Goal: Find specific page/section

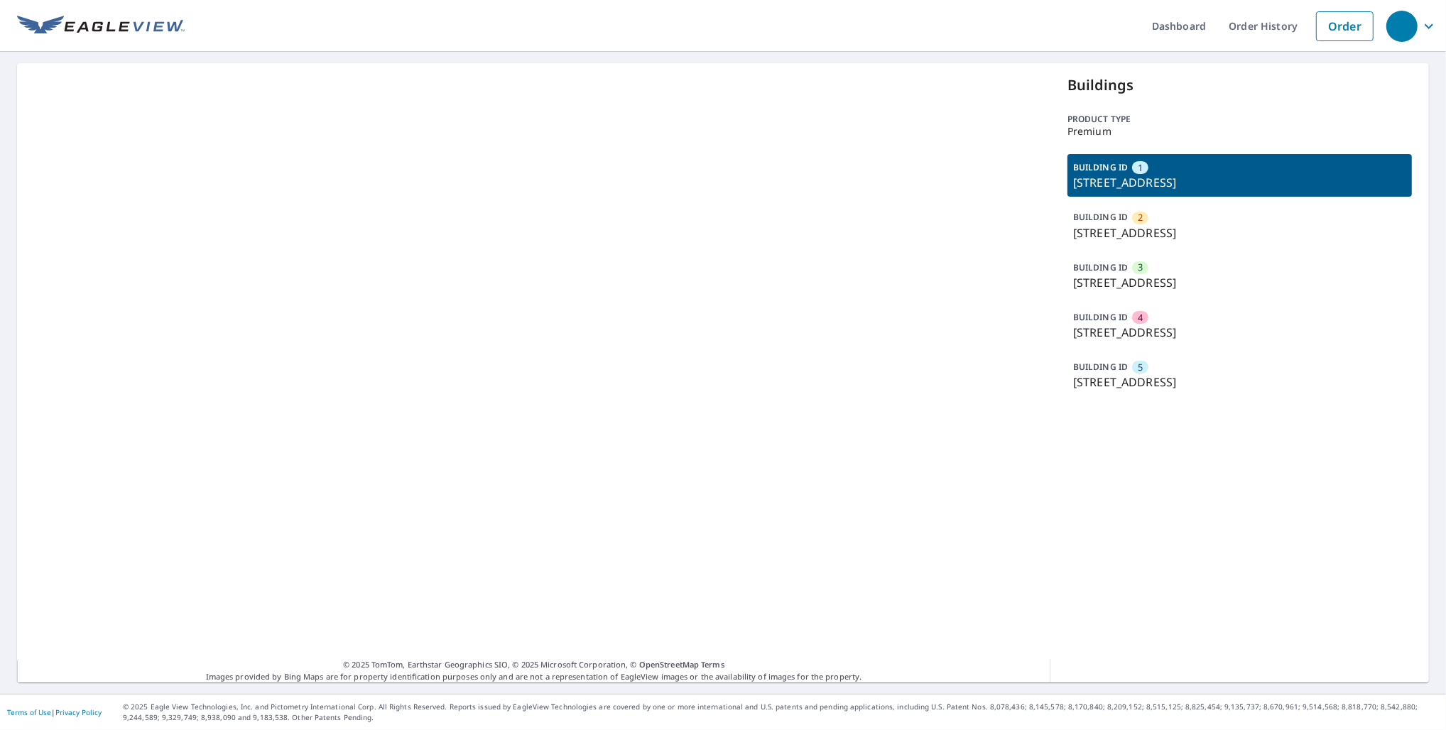
click at [1156, 224] on p "4516 Aspenwood Trl, Minnetonka, MN, 55345" at bounding box center [1239, 232] width 333 height 17
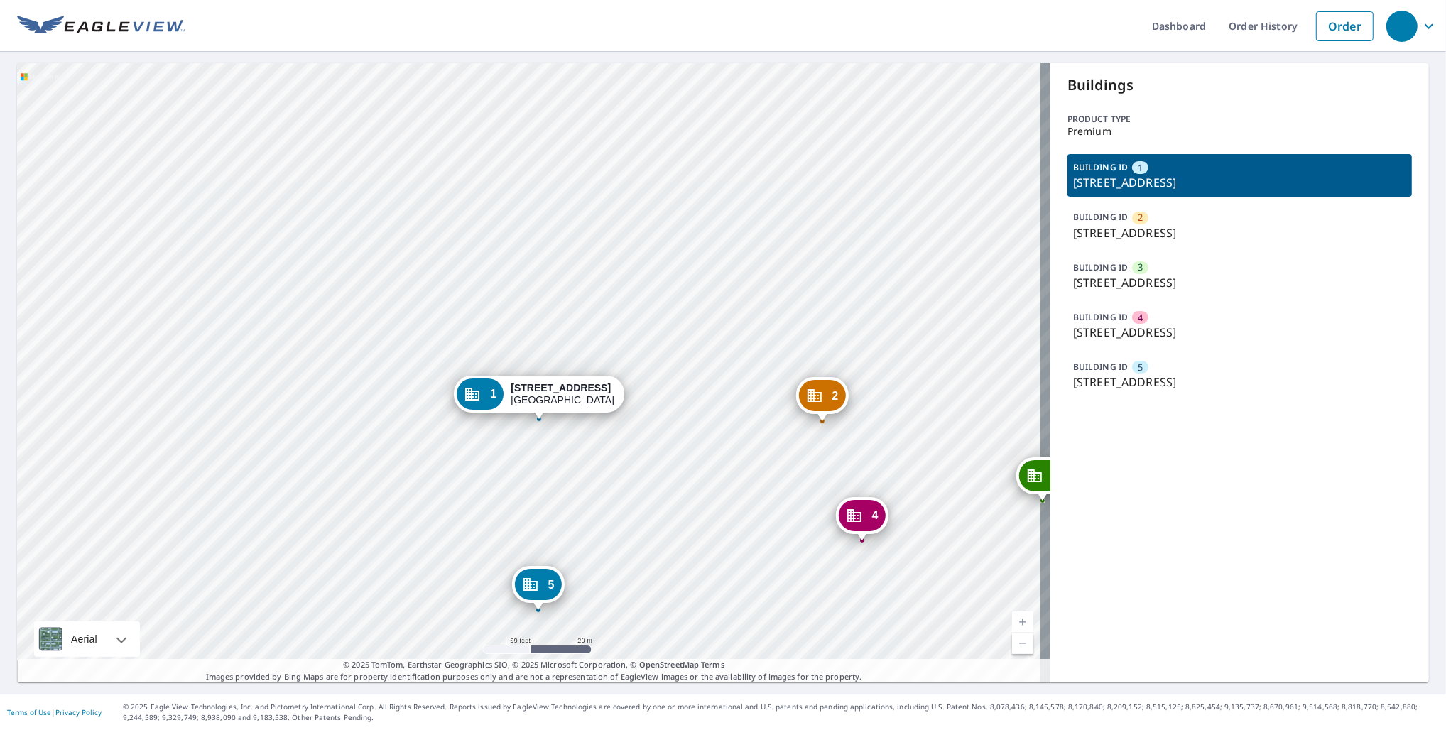
drag, startPoint x: 531, startPoint y: 470, endPoint x: 481, endPoint y: 455, distance: 52.4
click at [481, 455] on div "2 1352 Oak View Cir Rohnert Park, CA 94928 3 1354 Oak View Cir Rohnert Park, CA…" at bounding box center [534, 372] width 1034 height 619
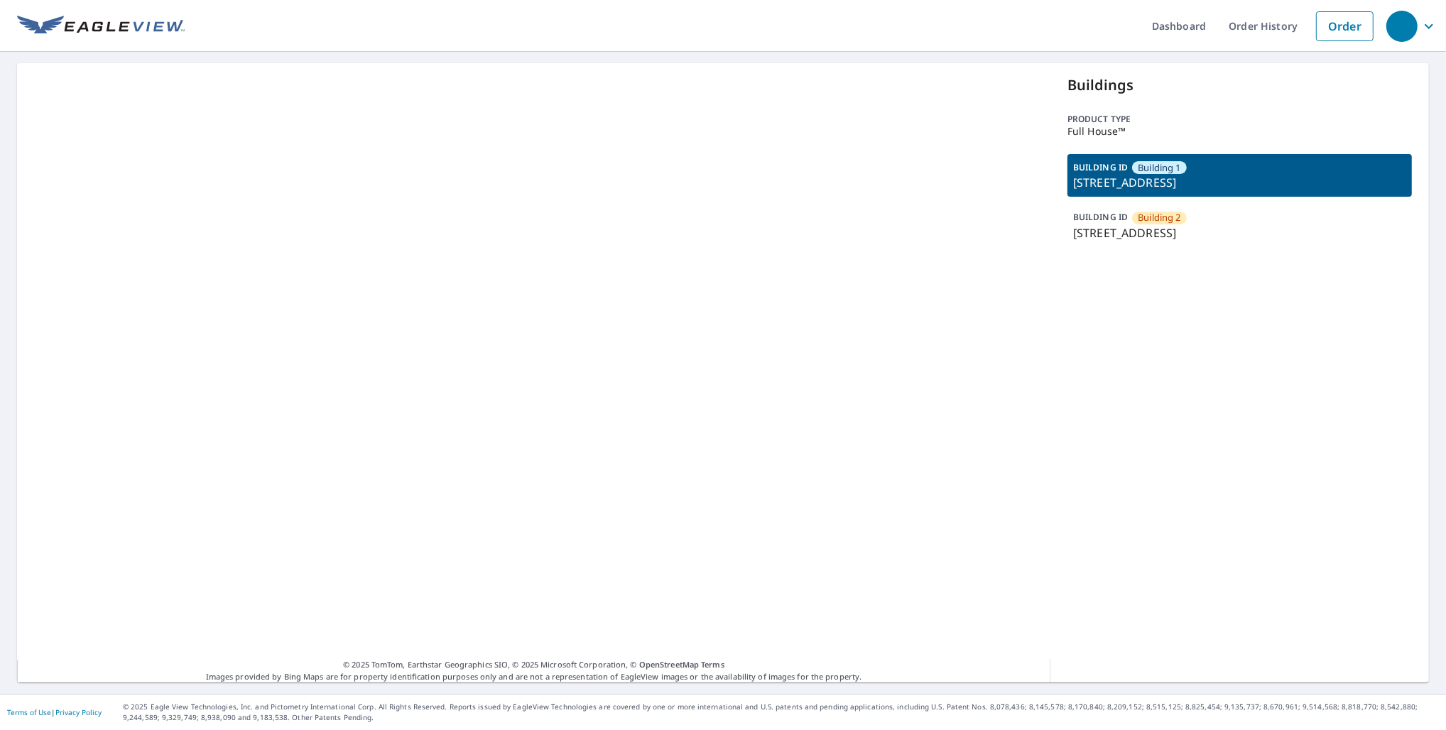
click at [1222, 176] on p "[STREET_ADDRESS]" at bounding box center [1239, 182] width 333 height 17
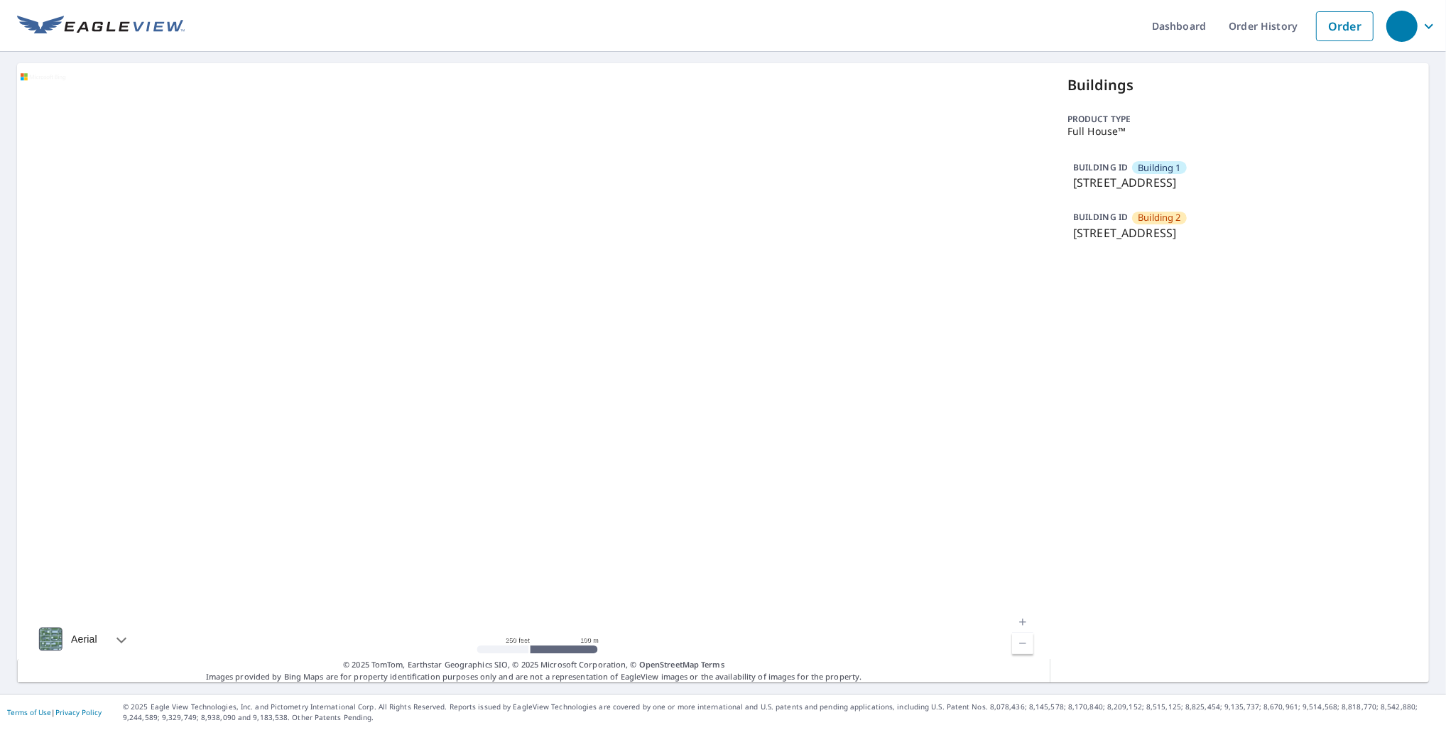
click at [1222, 176] on p "[STREET_ADDRESS]" at bounding box center [1239, 182] width 333 height 17
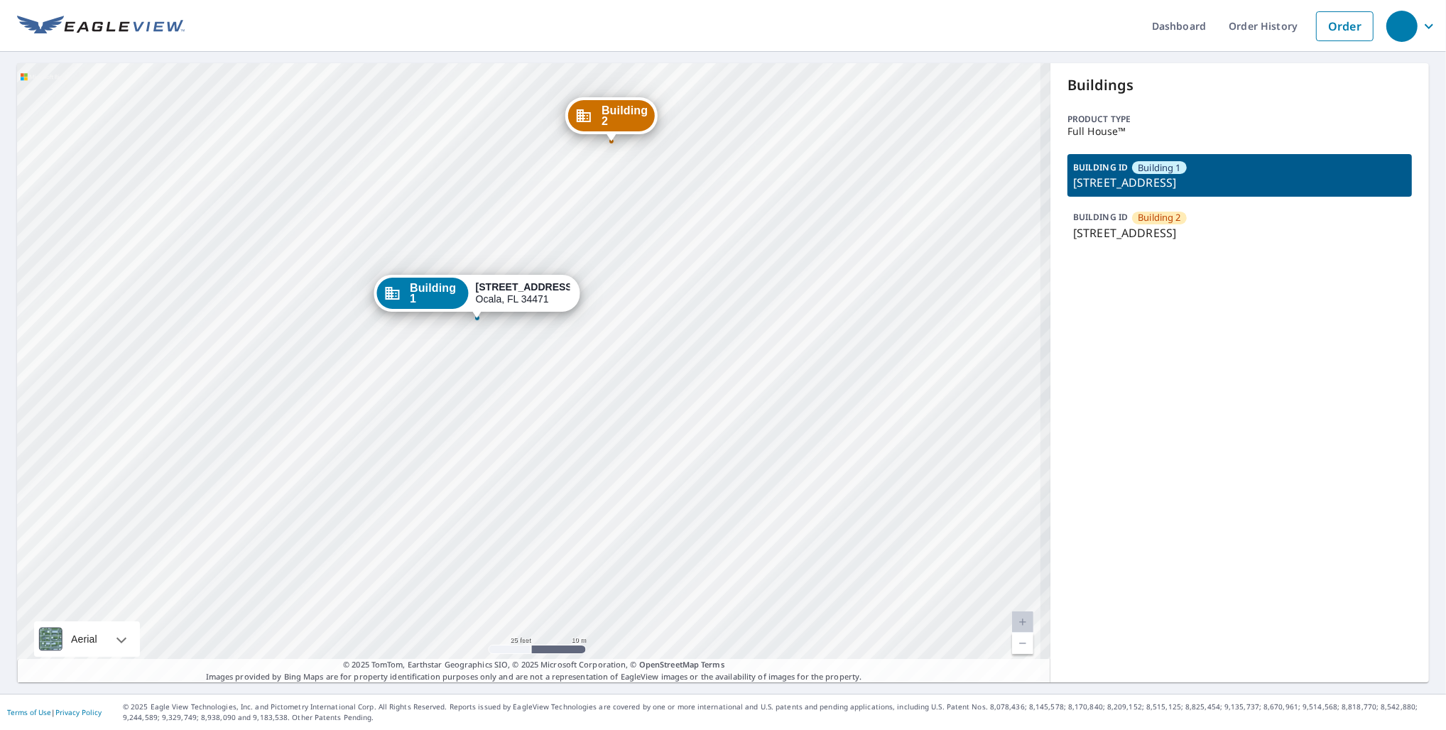
drag, startPoint x: 747, startPoint y: 433, endPoint x: 736, endPoint y: 475, distance: 42.6
click at [736, 475] on div "Building [GEOGRAPHIC_DATA][STREET_ADDRESS][STREET_ADDRESS]" at bounding box center [534, 372] width 1034 height 619
